Goal: Transaction & Acquisition: Obtain resource

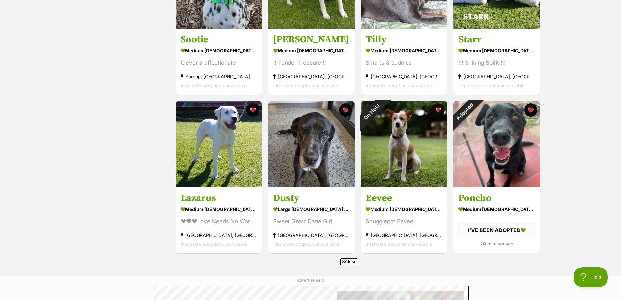
scroll to position [510, 0]
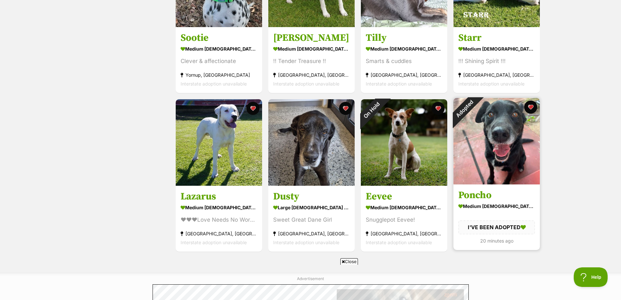
click at [494, 136] on img at bounding box center [497, 141] width 86 height 86
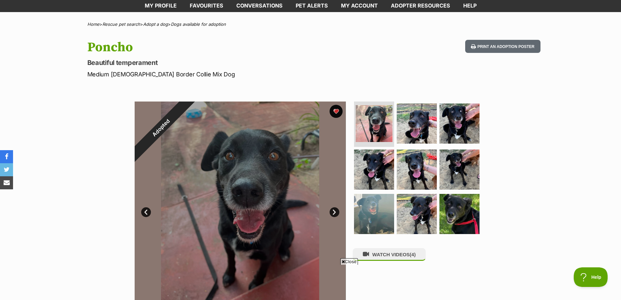
scroll to position [33, 0]
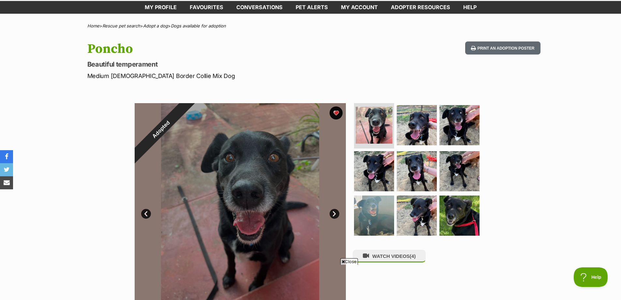
click at [333, 210] on link "Next" at bounding box center [335, 214] width 10 height 10
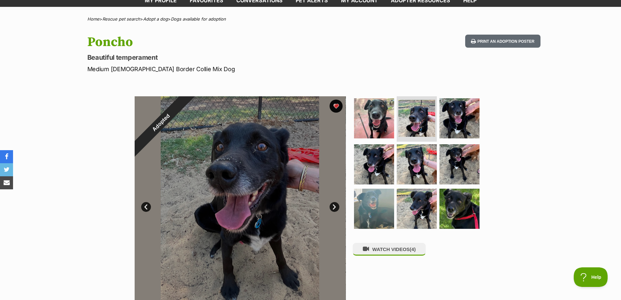
scroll to position [0, 0]
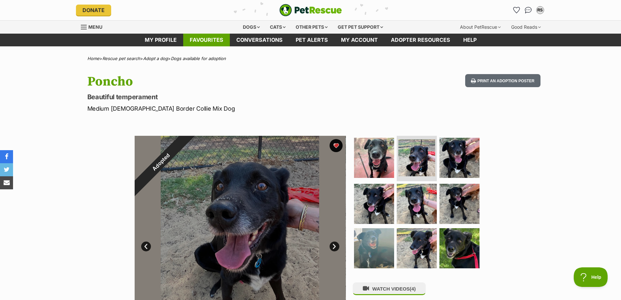
click at [219, 38] on link "Favourites" at bounding box center [206, 40] width 47 height 13
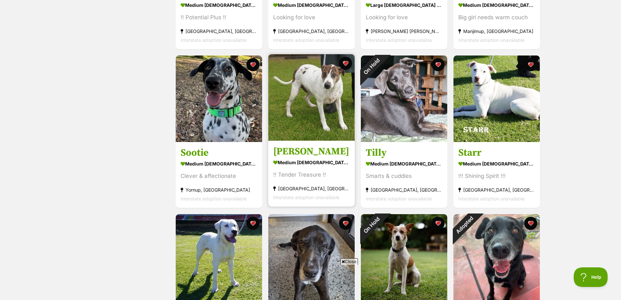
scroll to position [522, 0]
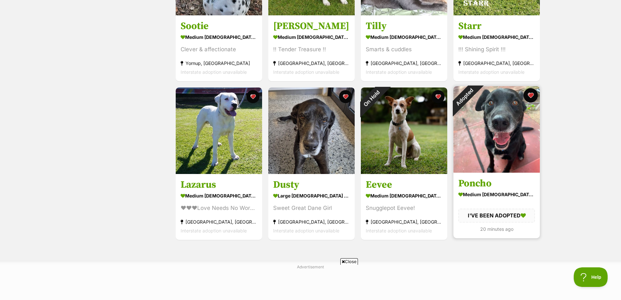
click at [531, 95] on button "favourite" at bounding box center [531, 95] width 14 height 14
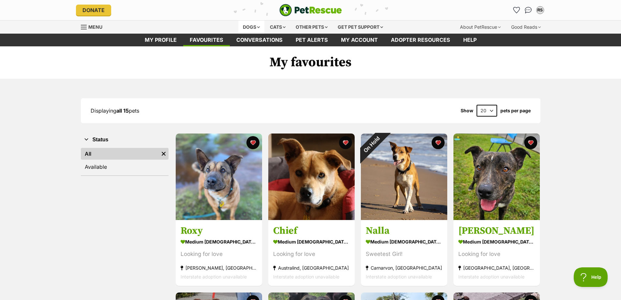
click at [247, 26] on div "Dogs" at bounding box center [251, 27] width 26 height 13
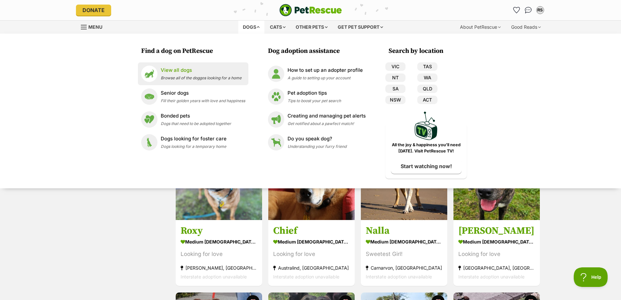
click at [179, 69] on p "View all dogs" at bounding box center [201, 71] width 81 height 8
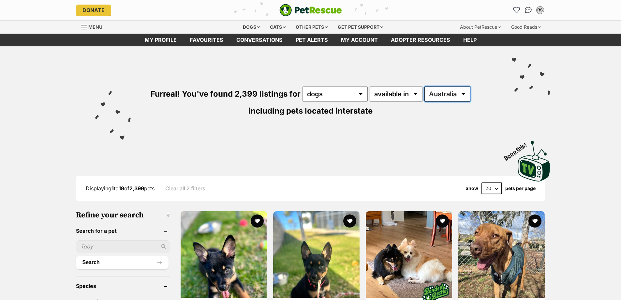
click at [432, 95] on select "Australia ACT NSW NT QLD SA TAS VIC WA" at bounding box center [448, 93] width 46 height 15
select select "WA"
click at [425, 86] on select "Australia ACT NSW NT QLD SA TAS VIC WA" at bounding box center [448, 93] width 46 height 15
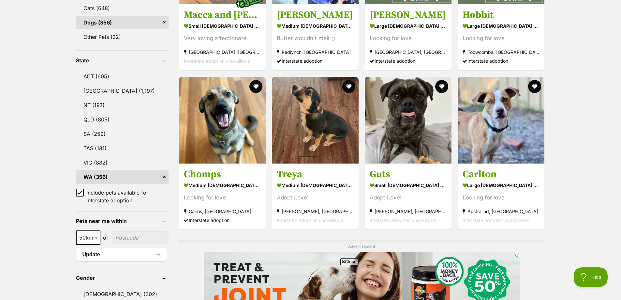
click at [79, 191] on icon at bounding box center [80, 192] width 5 height 5
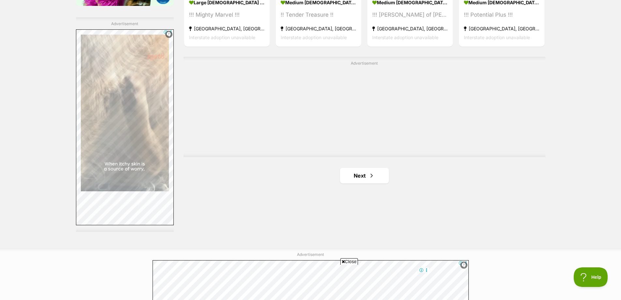
scroll to position [1174, 0]
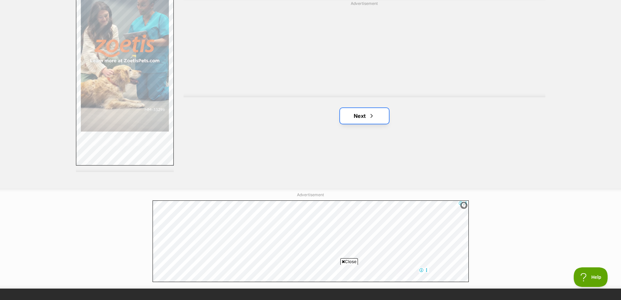
click at [366, 119] on link "Next" at bounding box center [364, 116] width 49 height 16
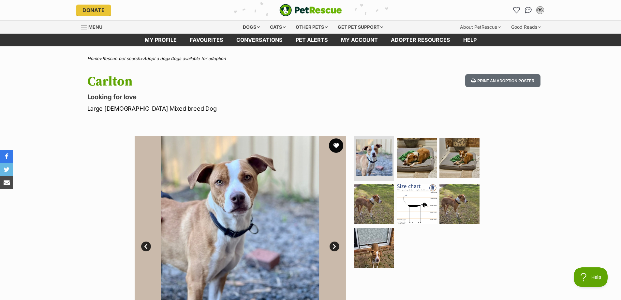
click at [337, 144] on button "favourite" at bounding box center [336, 145] width 14 height 14
click at [411, 162] on img at bounding box center [417, 157] width 42 height 42
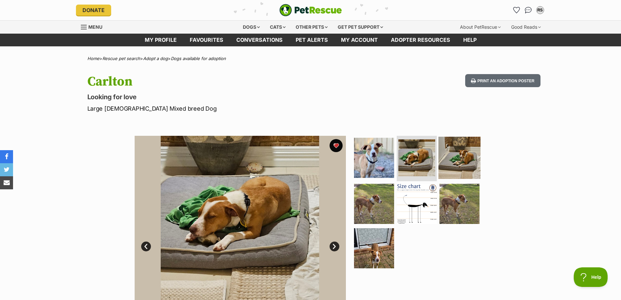
click at [455, 150] on img at bounding box center [460, 157] width 42 height 42
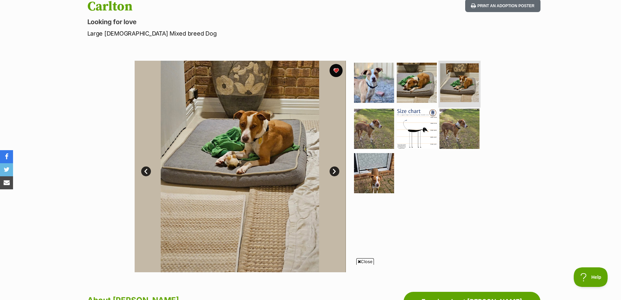
scroll to position [98, 0]
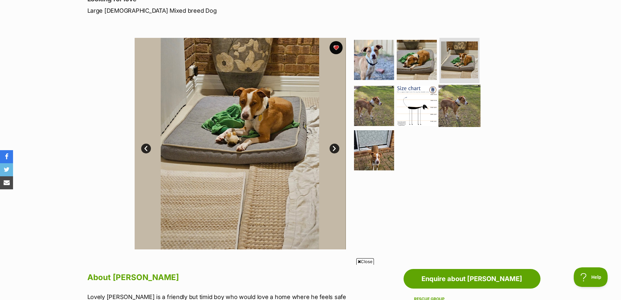
click at [459, 115] on img at bounding box center [460, 106] width 42 height 42
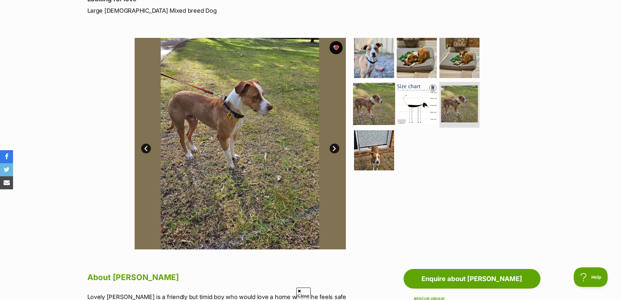
click at [378, 104] on img at bounding box center [374, 104] width 42 height 42
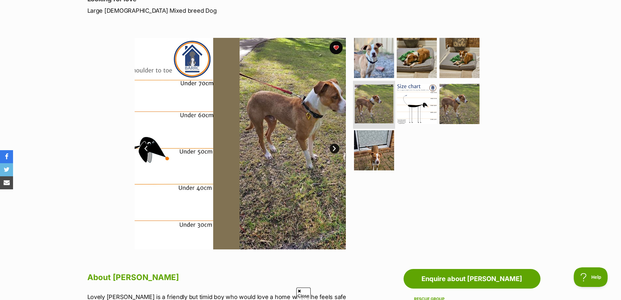
scroll to position [0, 0]
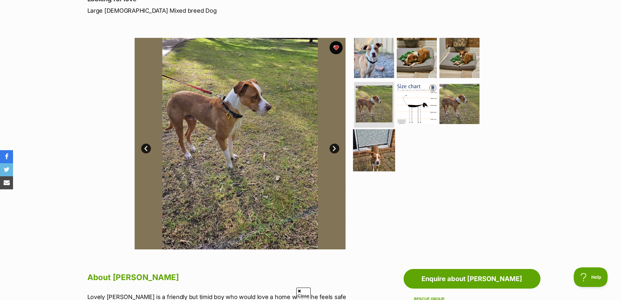
click at [380, 133] on img at bounding box center [374, 150] width 42 height 42
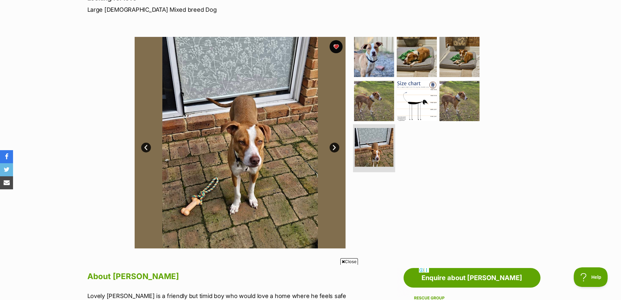
scroll to position [98, 0]
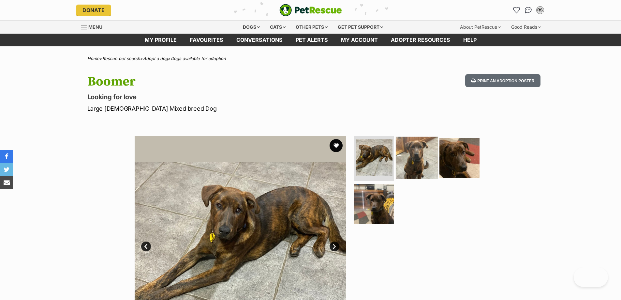
click at [414, 154] on img at bounding box center [417, 157] width 42 height 42
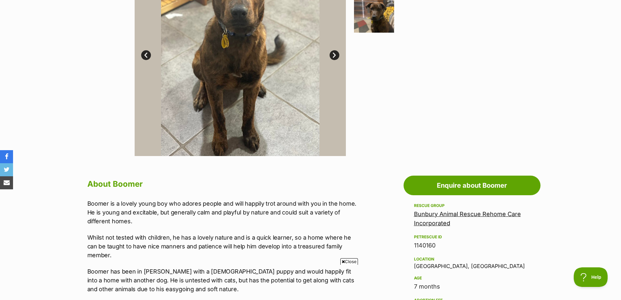
scroll to position [130, 0]
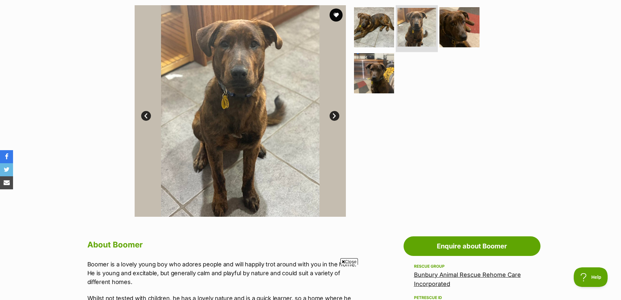
click at [417, 34] on img at bounding box center [417, 27] width 39 height 39
click at [452, 24] on img at bounding box center [460, 27] width 42 height 42
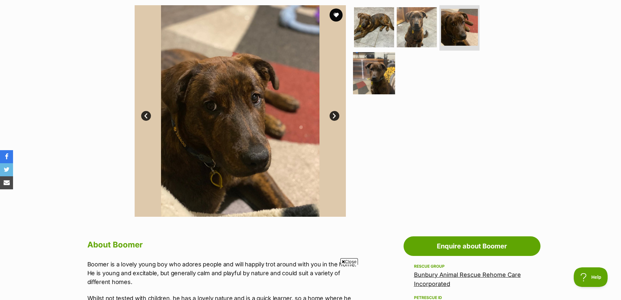
click at [383, 71] on img at bounding box center [374, 73] width 42 height 42
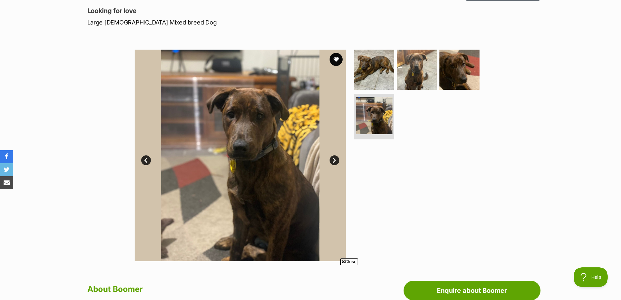
scroll to position [0, 0]
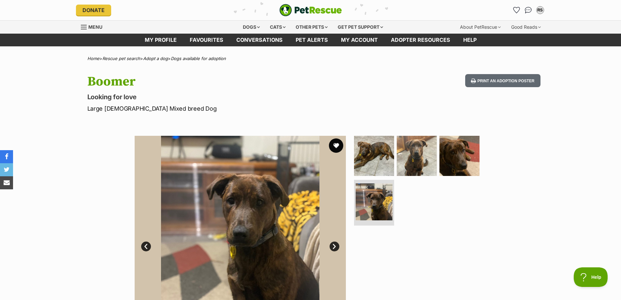
click at [339, 146] on button "favourite" at bounding box center [336, 145] width 14 height 14
